Goal: Task Accomplishment & Management: Manage account settings

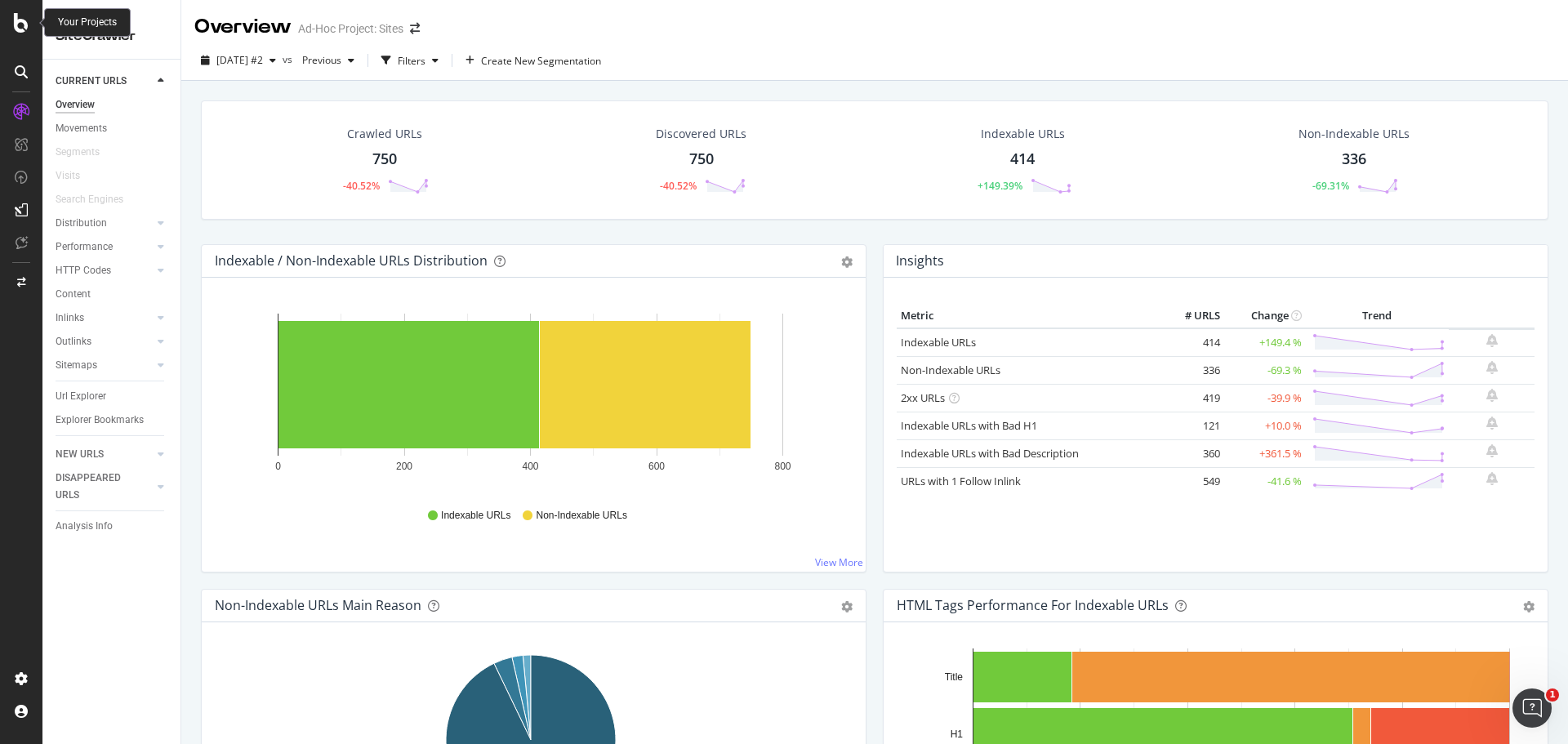
click at [20, 26] on icon at bounding box center [20, 22] width 14 height 20
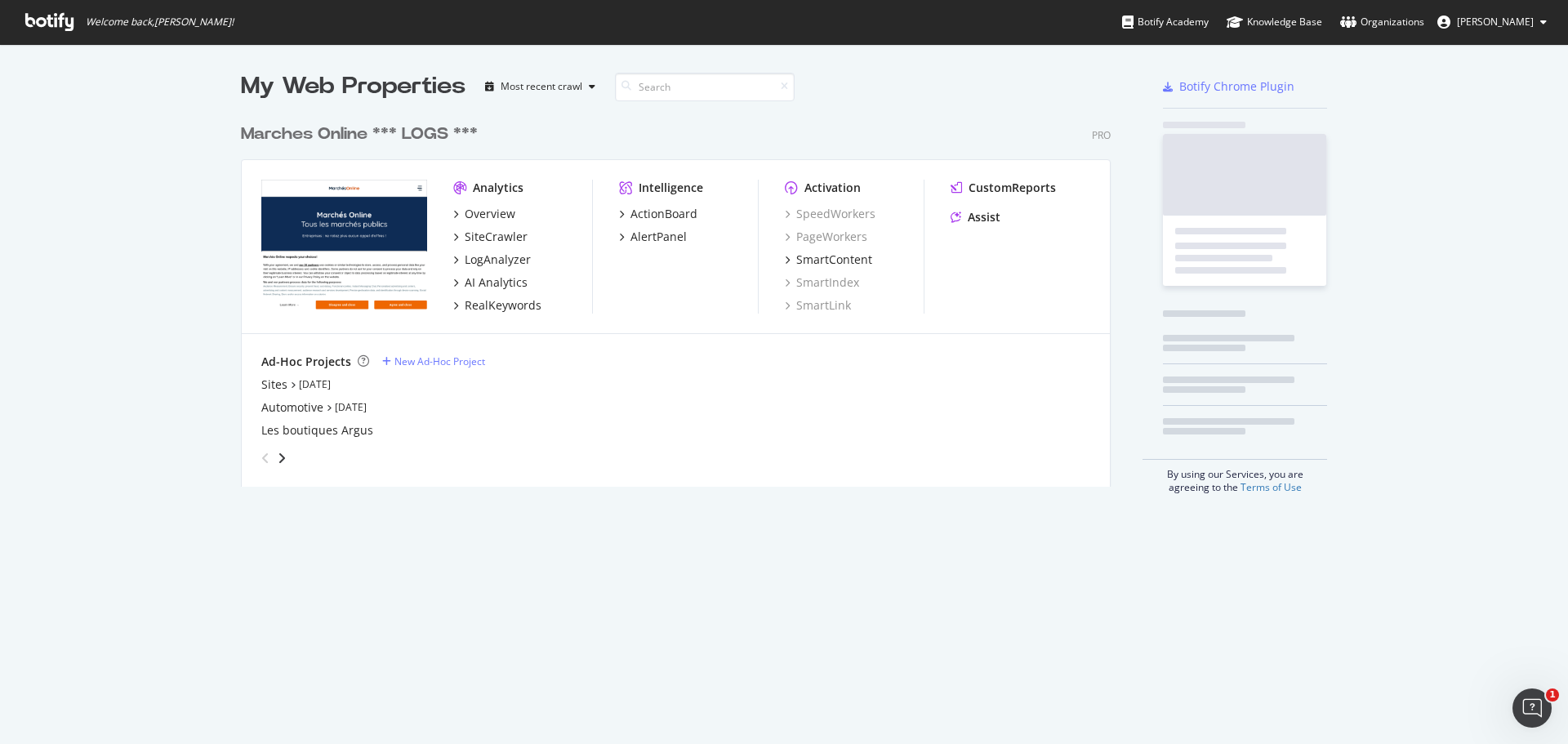
scroll to position [732, 1544]
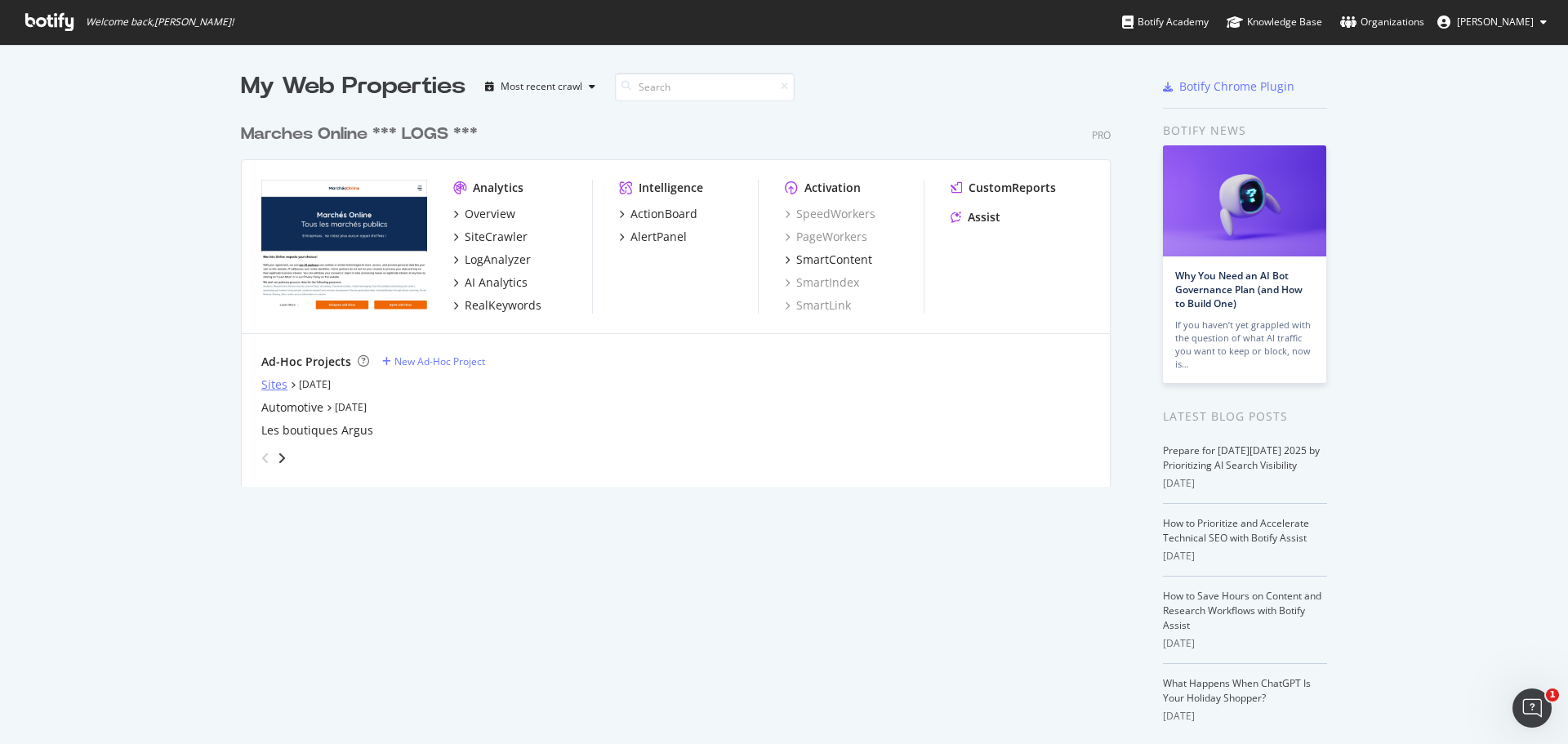
click at [266, 377] on div "Sites" at bounding box center [274, 384] width 26 height 16
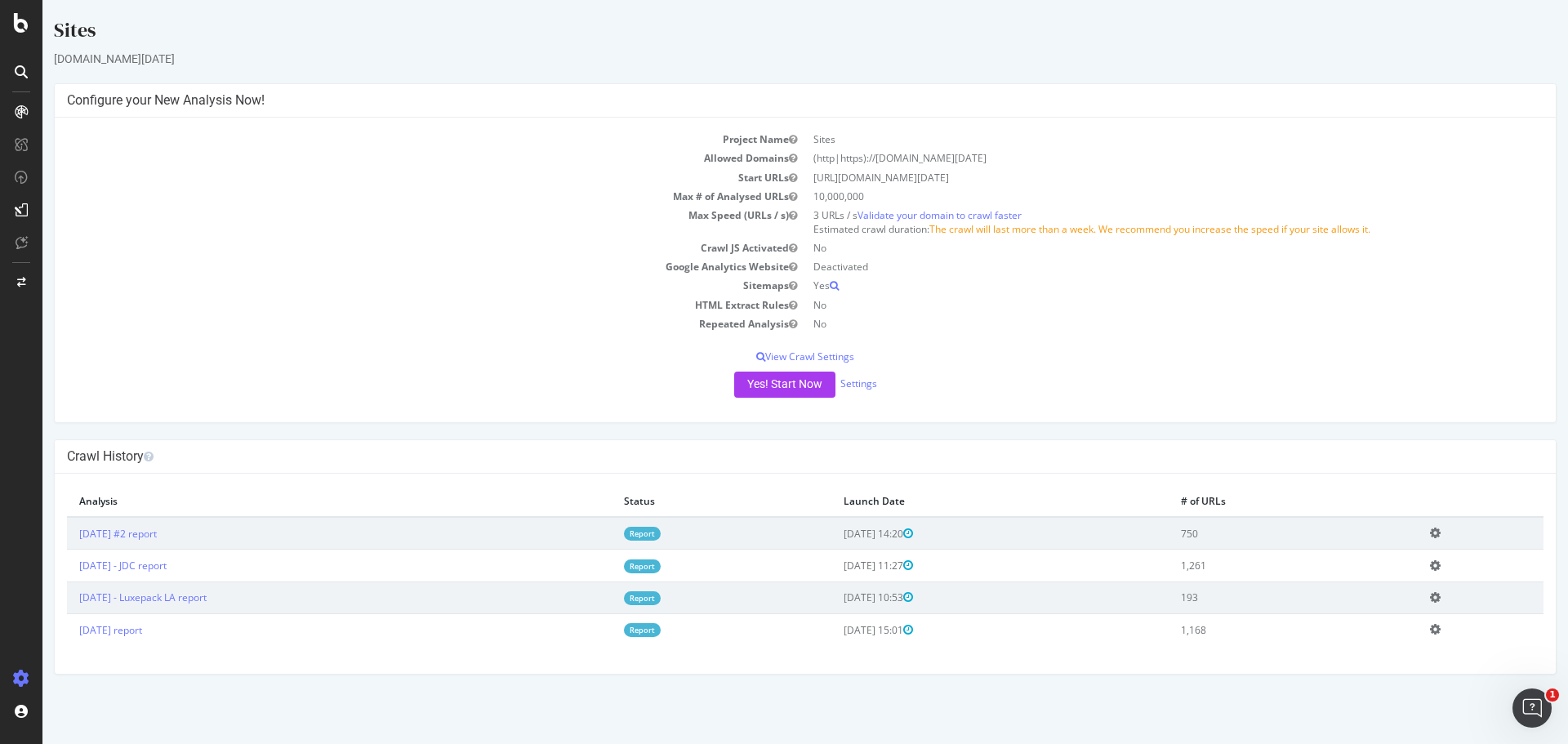
click at [1441, 537] on icon at bounding box center [1435, 533] width 10 height 12
click at [1397, 564] on link "Add name" at bounding box center [1375, 557] width 130 height 22
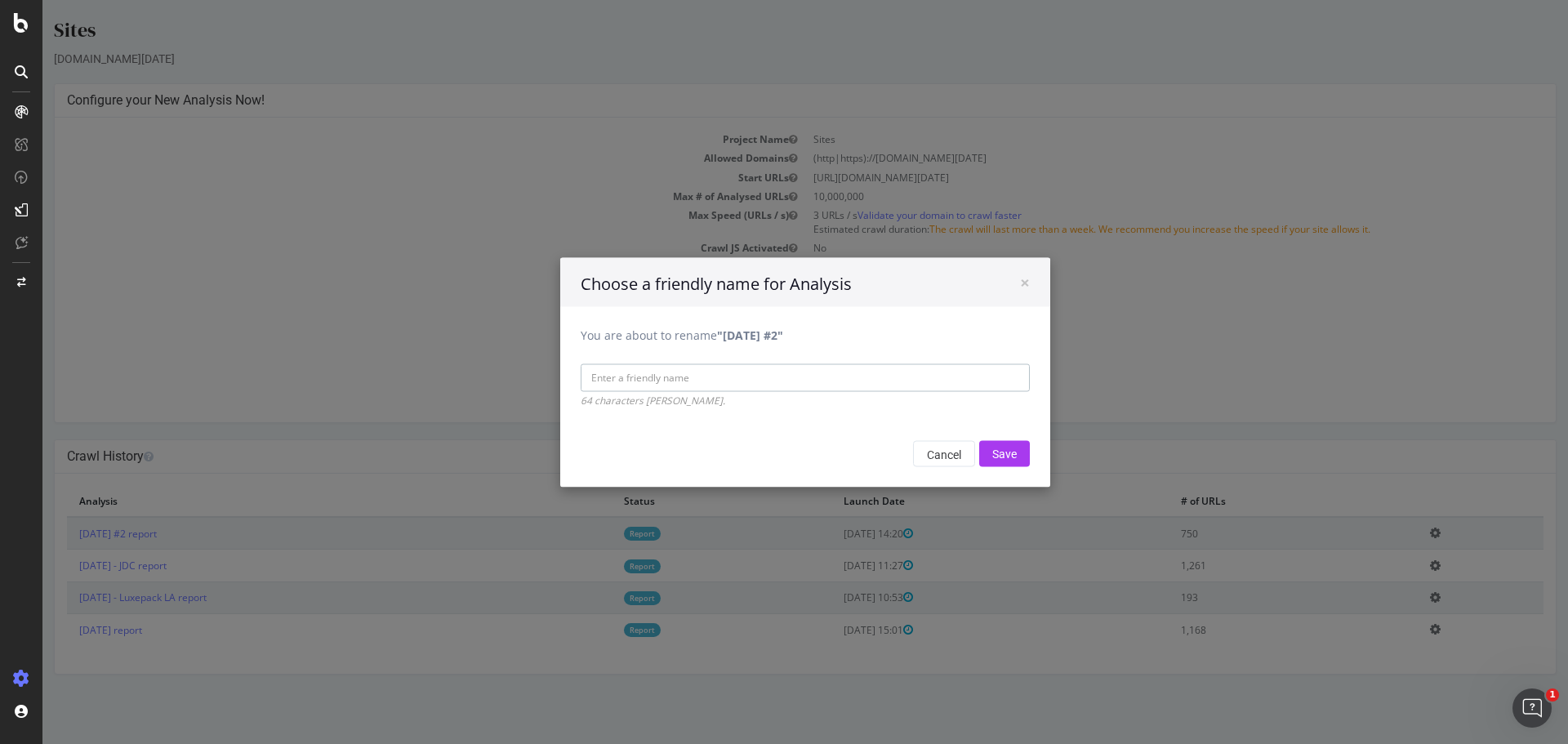
click at [674, 372] on input "You are about to rename "[DATE] #2"" at bounding box center [804, 378] width 449 height 28
type input "Prezshow"
click at [979, 441] on input "Save" at bounding box center [1004, 453] width 50 height 26
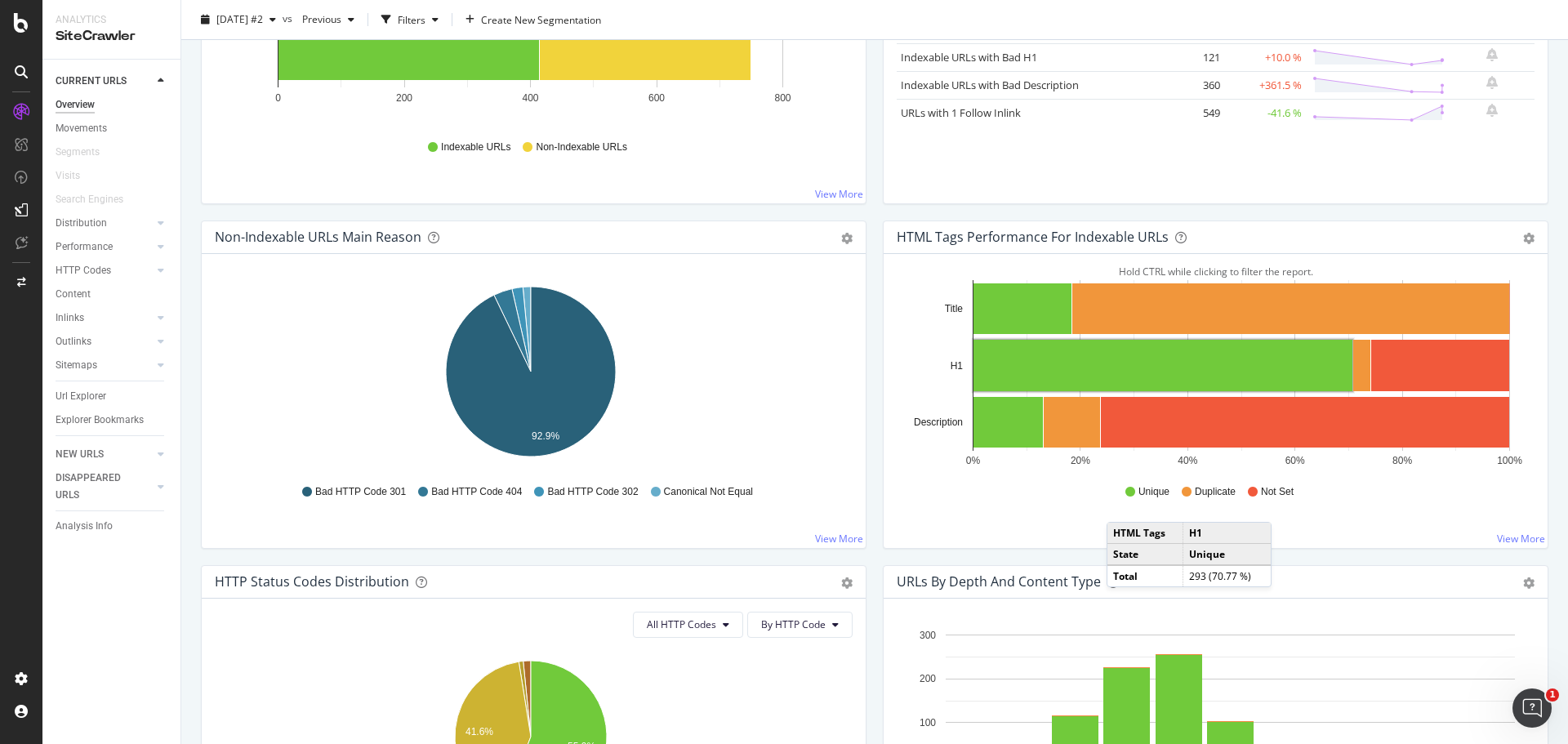
scroll to position [369, 0]
